Goal: Transaction & Acquisition: Purchase product/service

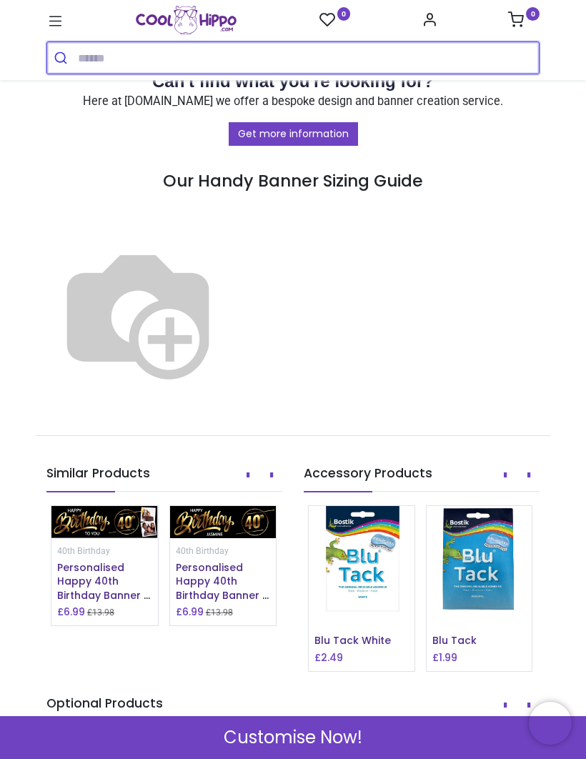
scroll to position [1256, 0]
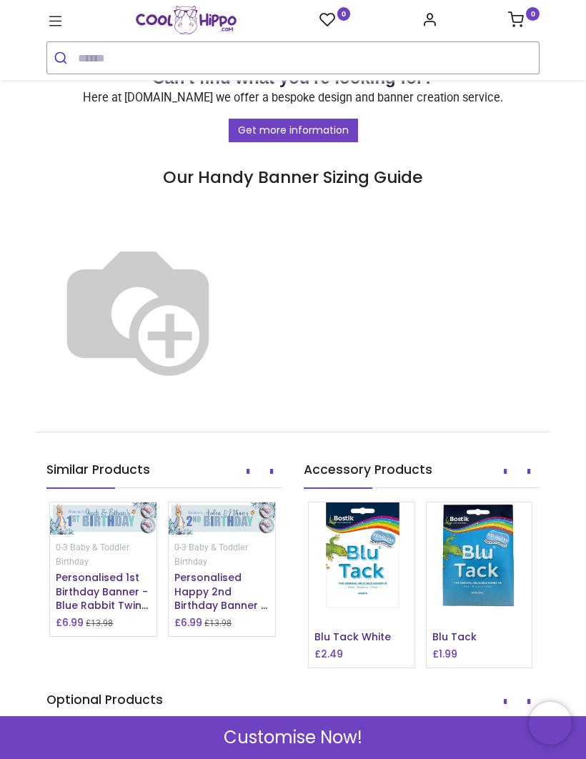
click at [113, 529] on img at bounding box center [103, 519] width 107 height 32
click at [130, 526] on img at bounding box center [103, 519] width 107 height 32
click at [240, 535] on img at bounding box center [222, 519] width 107 height 32
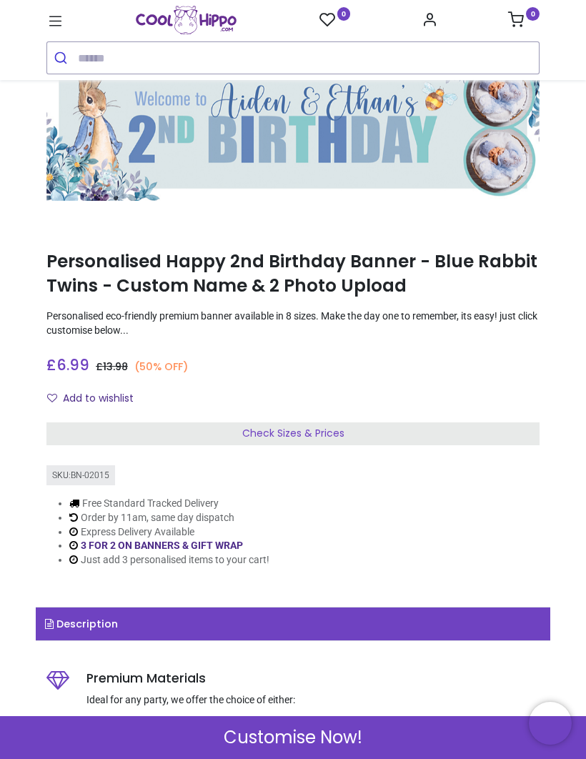
scroll to position [74, 0]
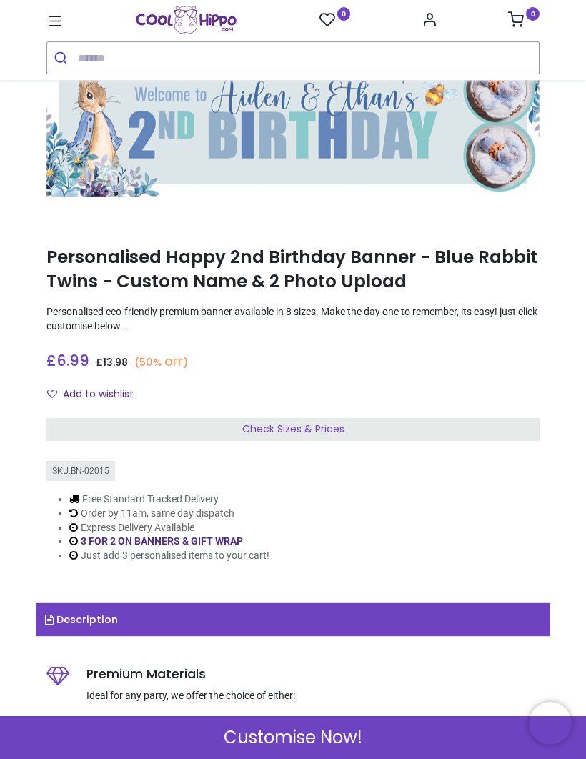
click at [303, 429] on span "Check Sizes & Prices" at bounding box center [293, 429] width 102 height 14
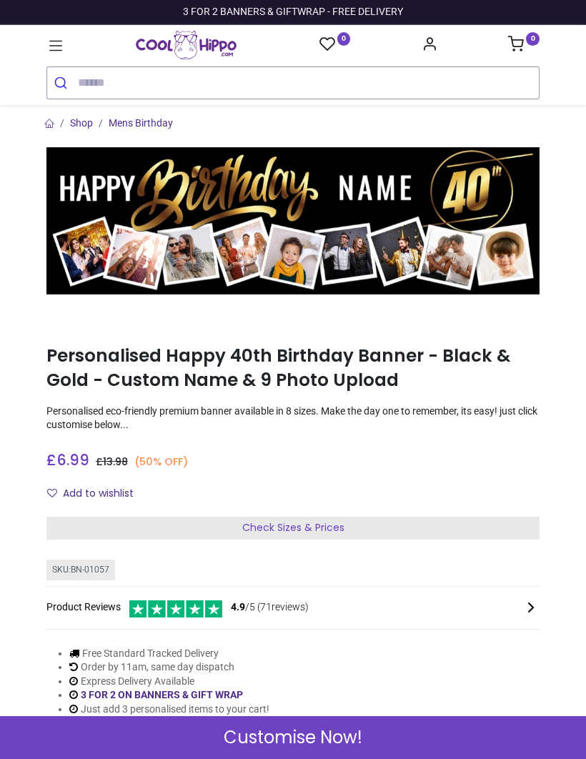
click at [91, 74] on input "search" at bounding box center [308, 82] width 461 height 31
click at [152, 124] on link "Mens Birthday" at bounding box center [141, 122] width 64 height 11
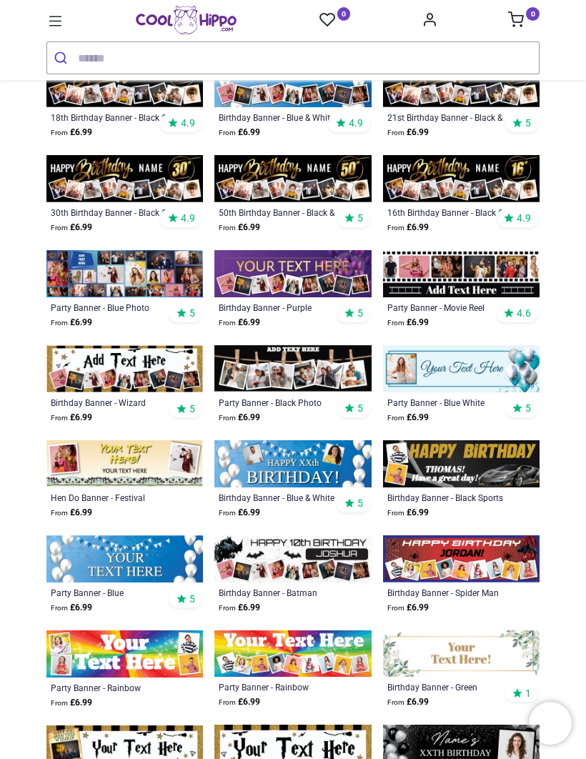
scroll to position [351, 0]
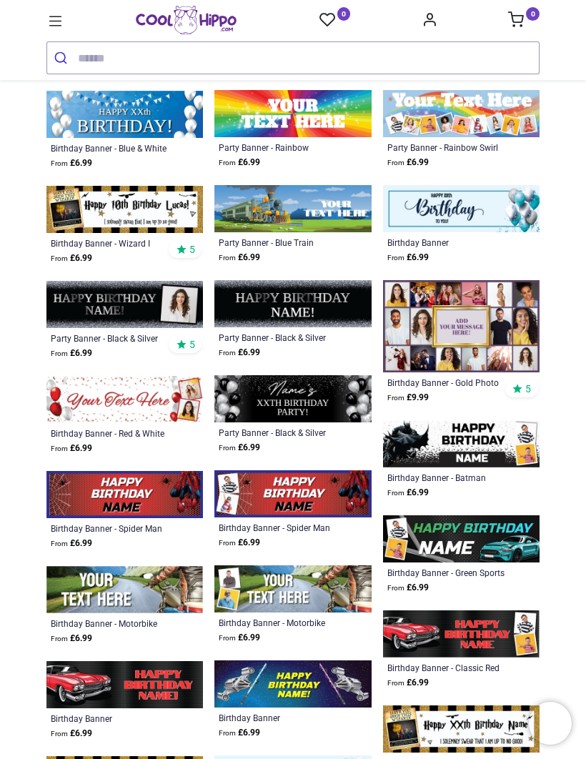
scroll to position [1290, 0]
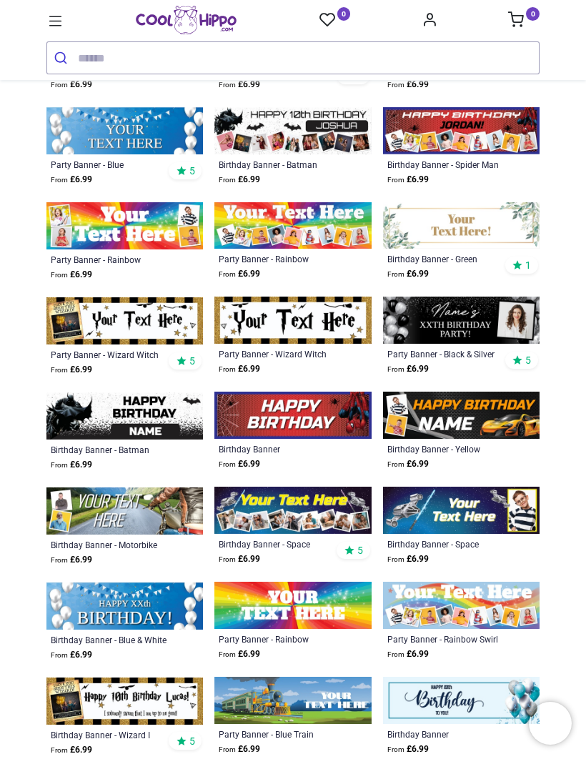
scroll to position [766, 0]
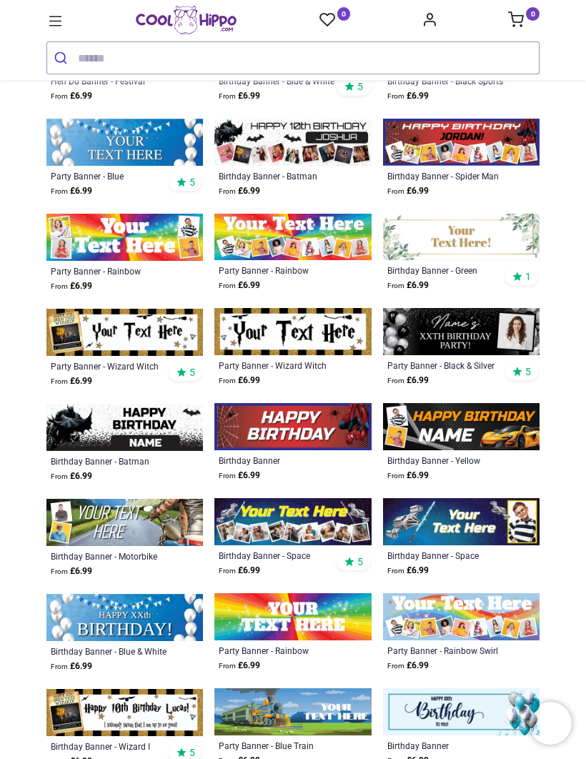
click at [97, 60] on input "search" at bounding box center [308, 57] width 461 height 31
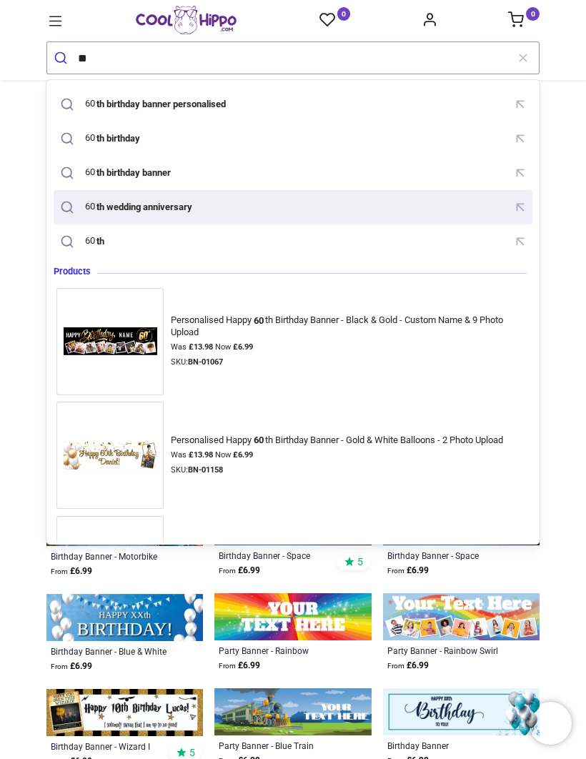
click at [191, 211] on mark "th wedding anniversary" at bounding box center [144, 206] width 99 height 14
type input "**********"
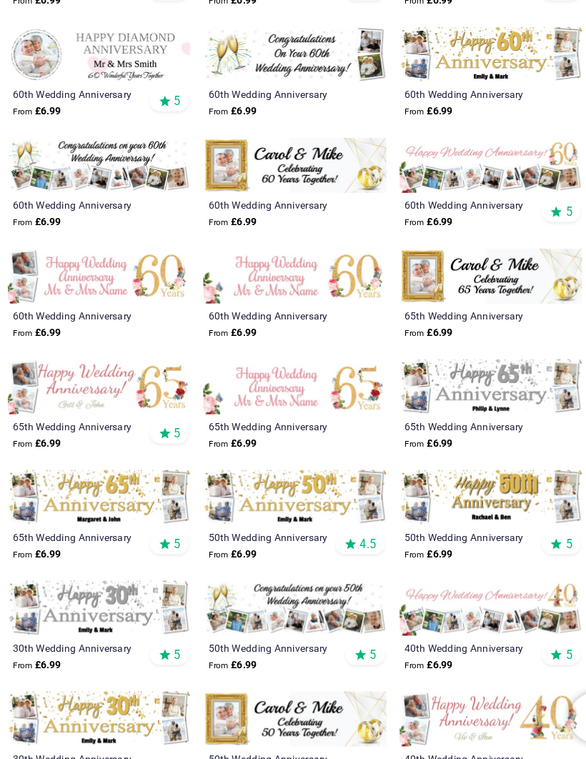
scroll to position [182, 0]
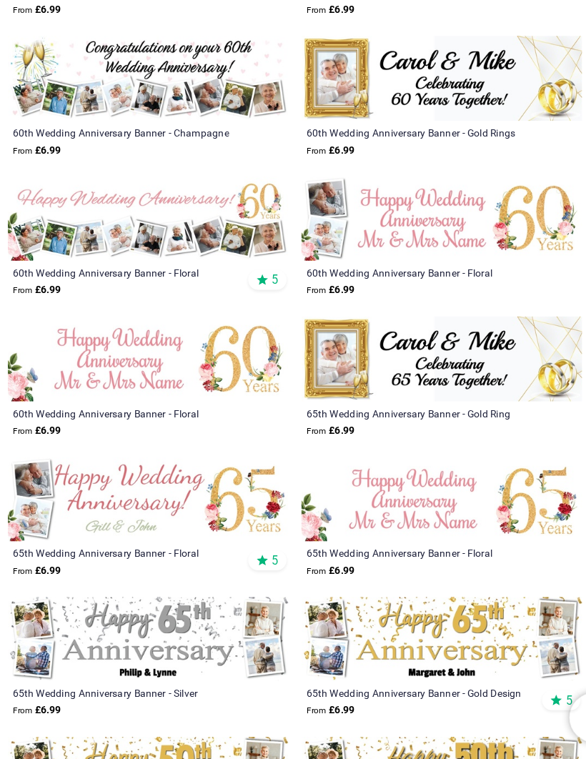
scroll to position [446, 0]
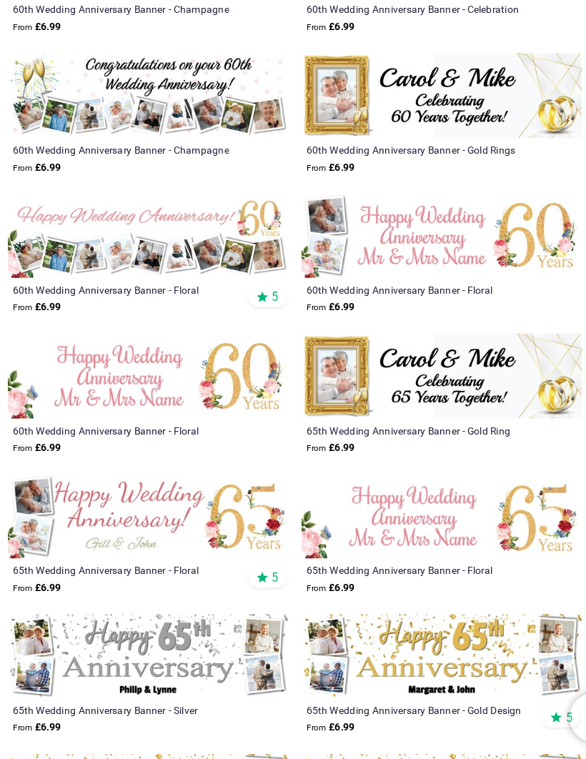
scroll to position [420, 0]
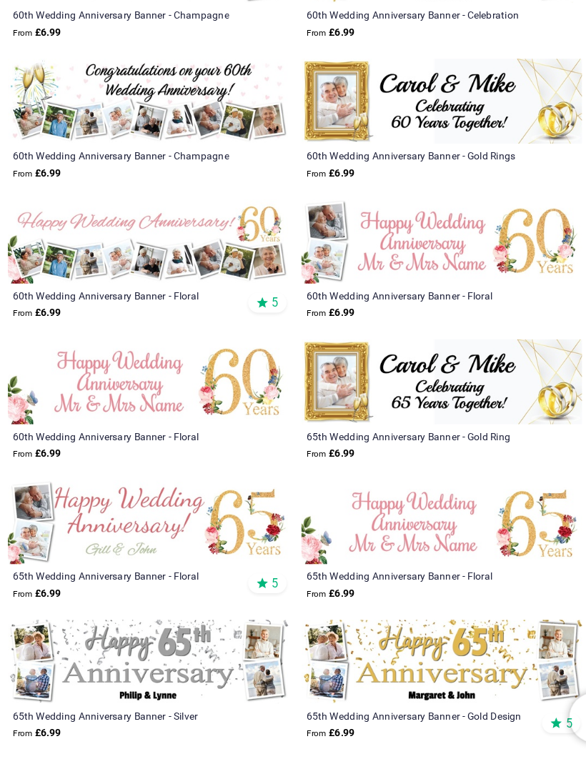
click at [190, 279] on img at bounding box center [166, 315] width 241 height 72
click at [194, 279] on img at bounding box center [166, 315] width 241 height 72
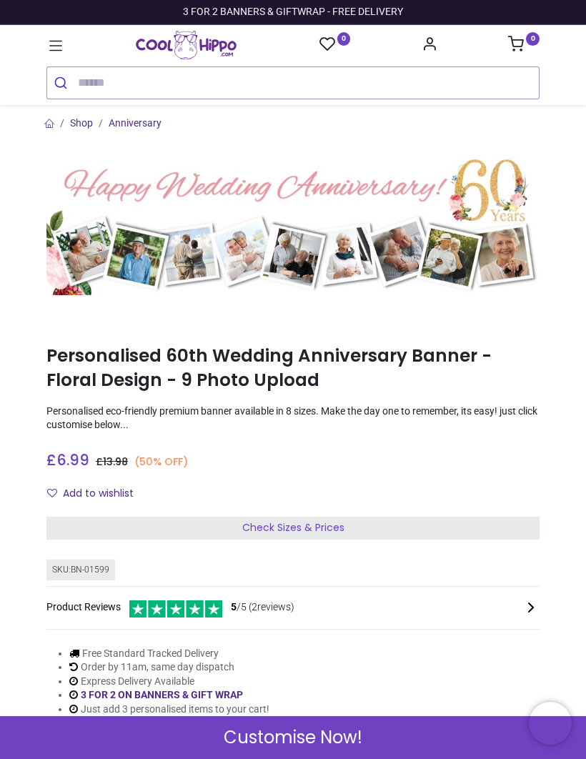
click at [96, 79] on input "search" at bounding box center [308, 82] width 461 height 31
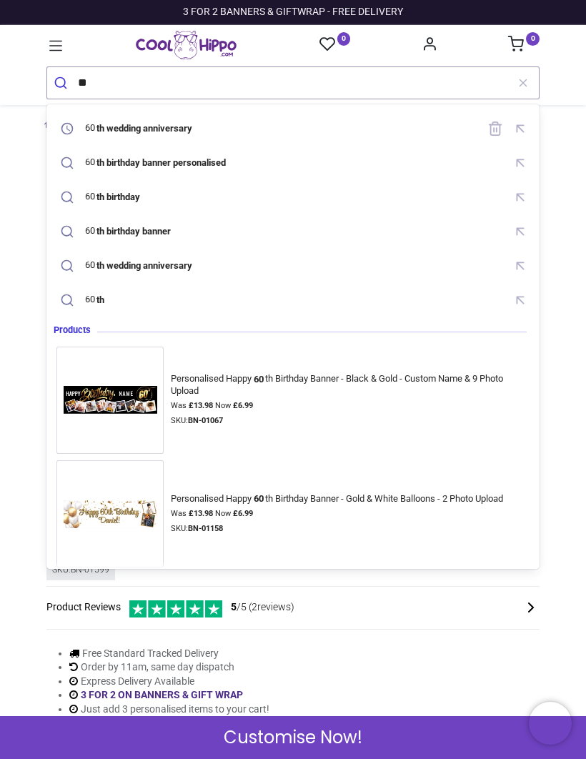
type input "*"
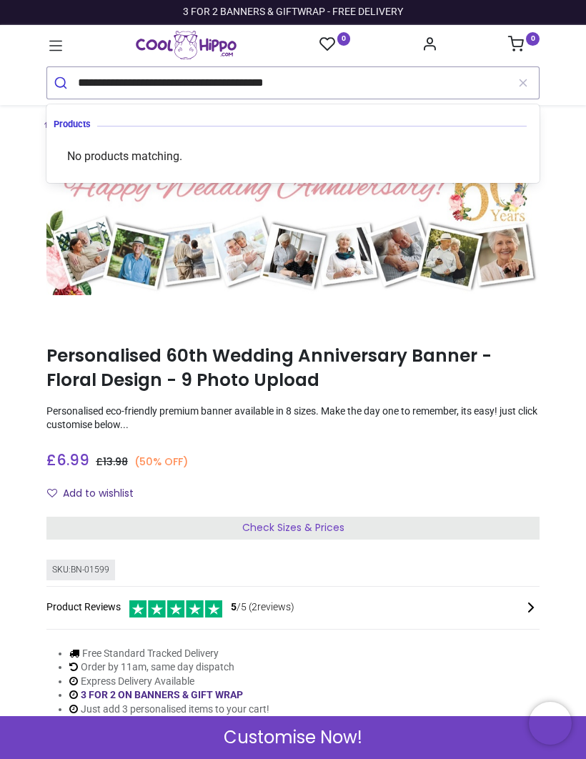
type input "**********"
click at [64, 89] on button "submit" at bounding box center [62, 82] width 31 height 31
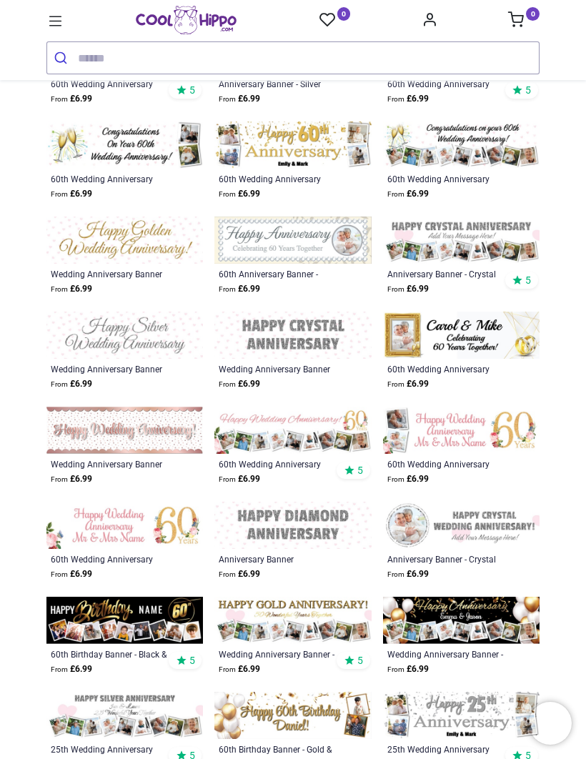
scroll to position [289, 0]
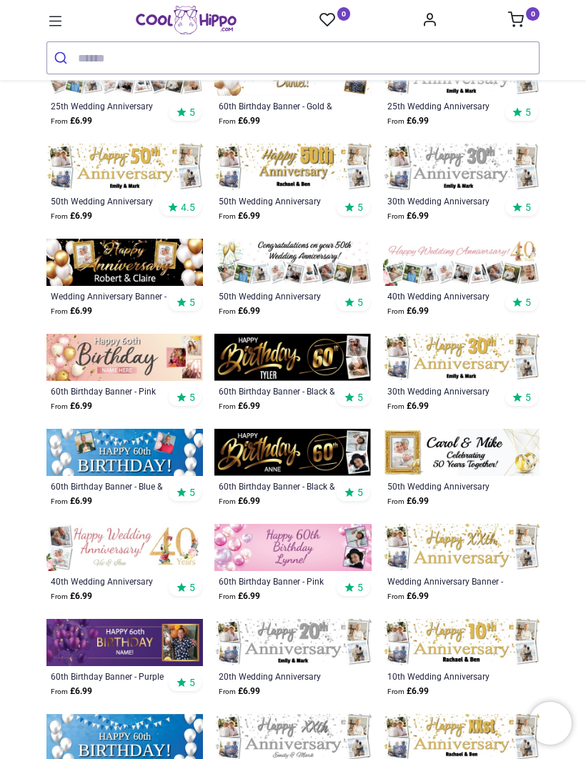
scroll to position [930, 0]
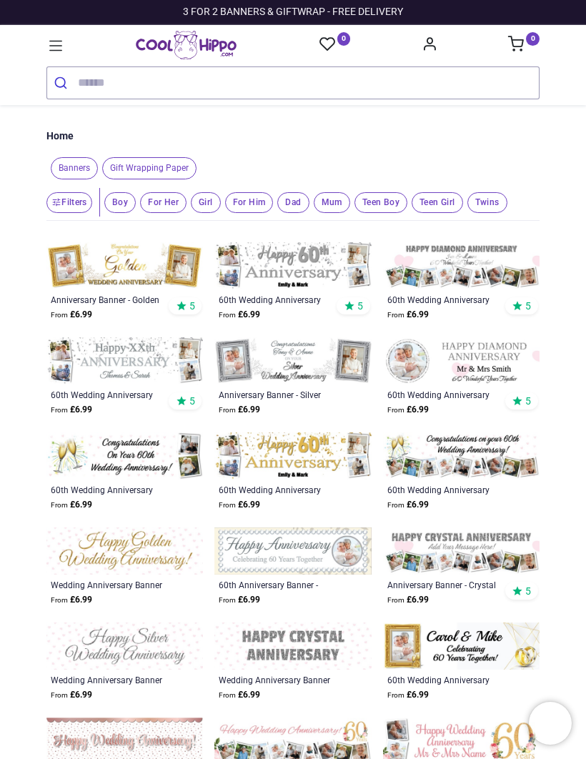
click at [335, 199] on span "Mum" at bounding box center [332, 202] width 36 height 21
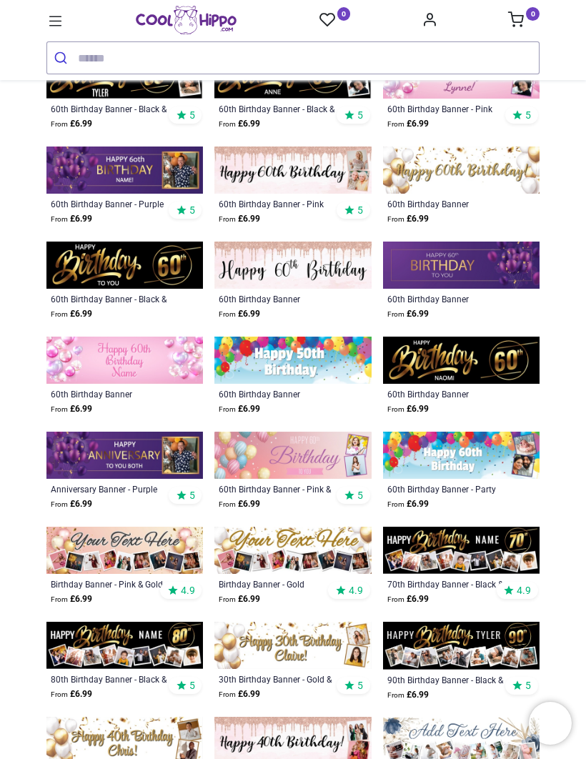
scroll to position [264, 0]
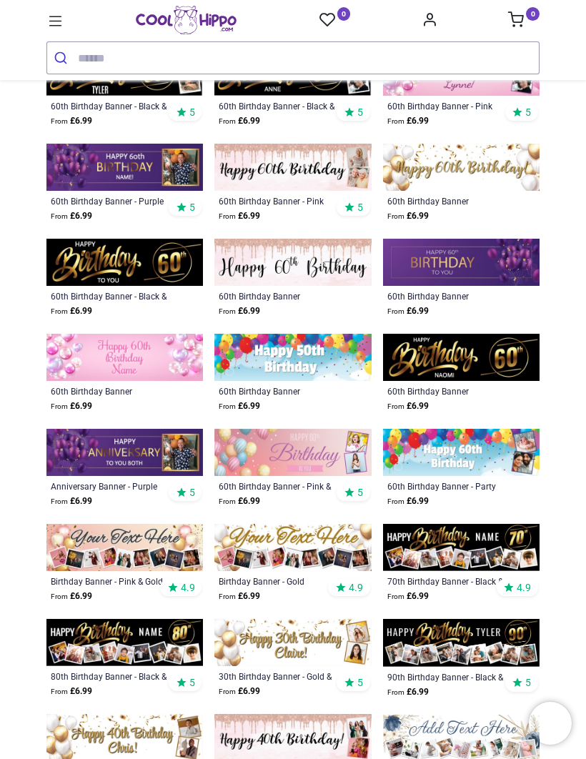
click at [297, 540] on img at bounding box center [292, 547] width 157 height 47
